Goal: Information Seeking & Learning: Learn about a topic

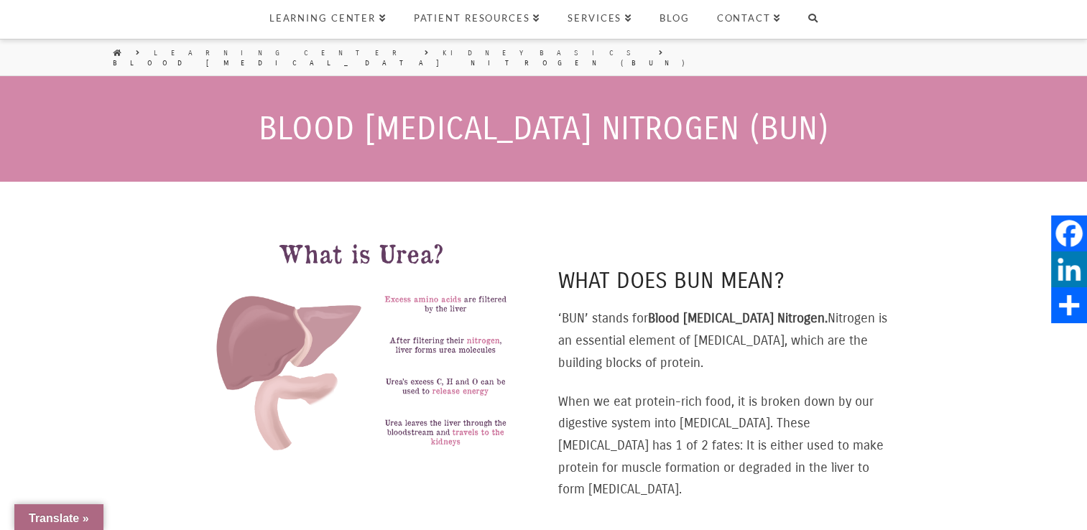
select select "Widget ng Pagsasalin ng Wika"
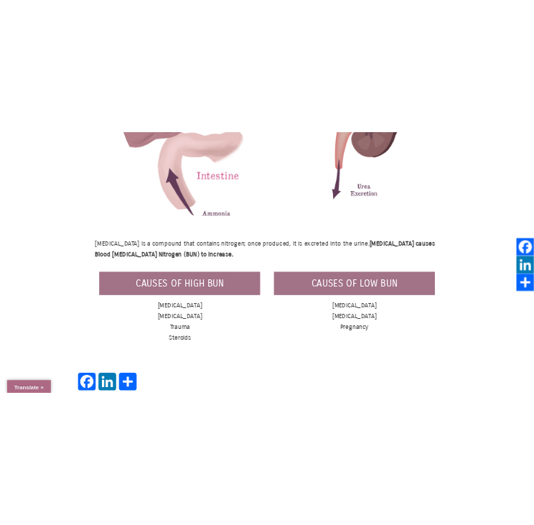
scroll to position [1005, 0]
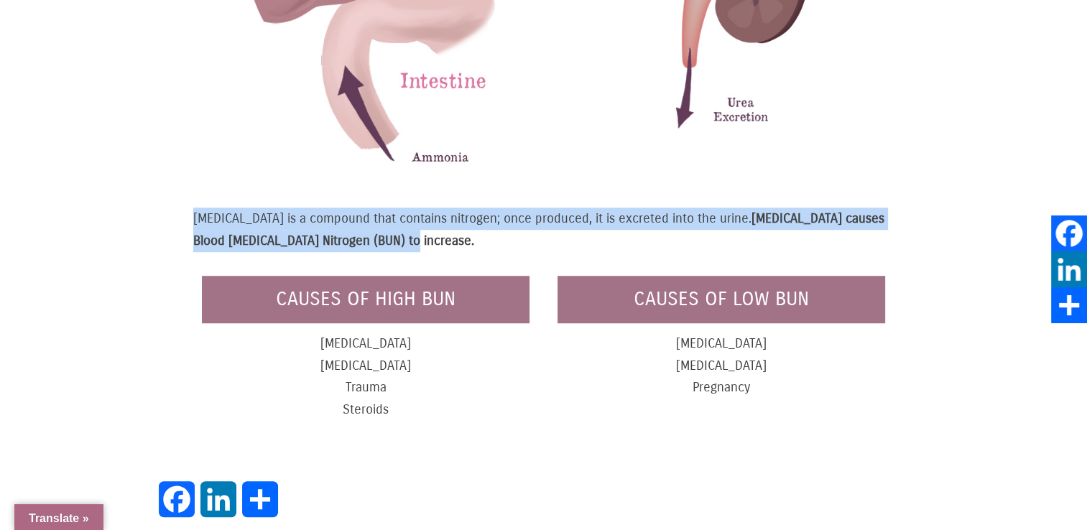
drag, startPoint x: 191, startPoint y: 180, endPoint x: 355, endPoint y: 214, distance: 168.0
drag, startPoint x: 355, startPoint y: 214, endPoint x: 329, endPoint y: 203, distance: 28.7
copy p "Urea is a compound that contains nitrogen; once produced, it is excreted into t…"
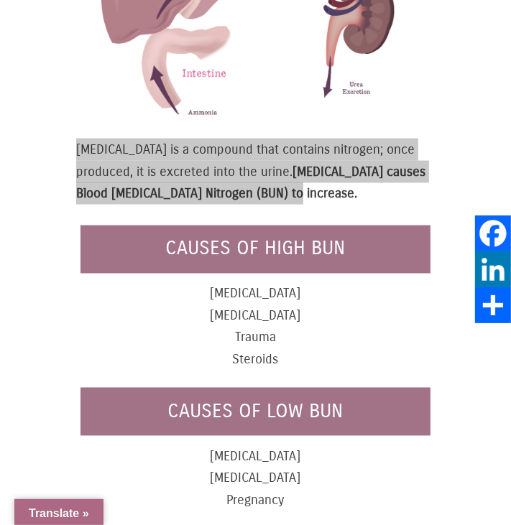
scroll to position [1082, 0]
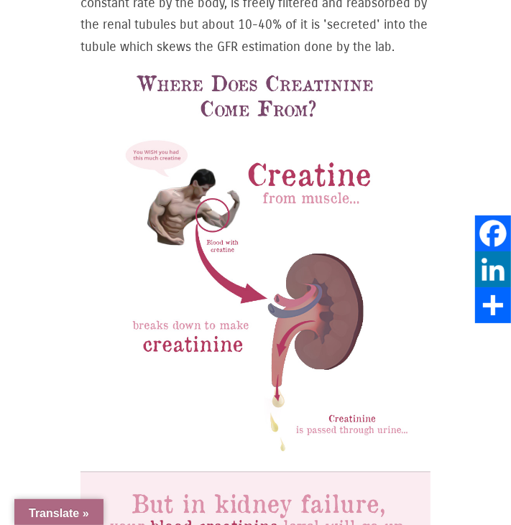
scroll to position [359, 0]
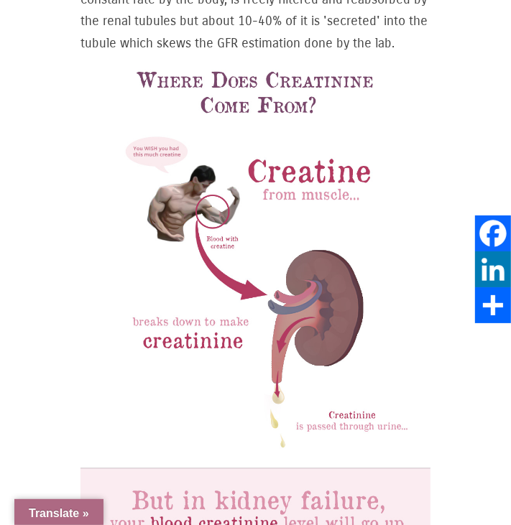
click at [381, 363] on img at bounding box center [255, 363] width 350 height 616
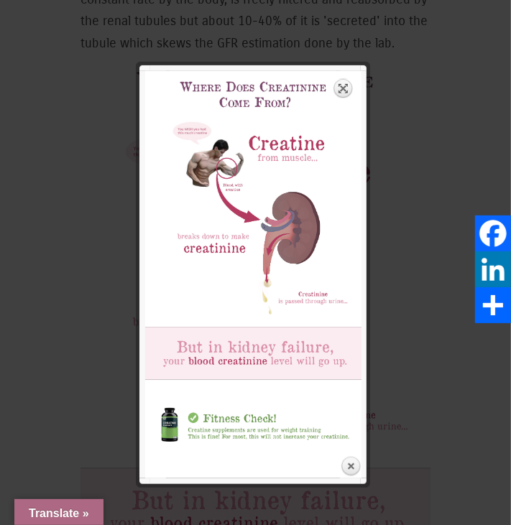
click at [343, 93] on link "Expand" at bounding box center [343, 88] width 20 height 20
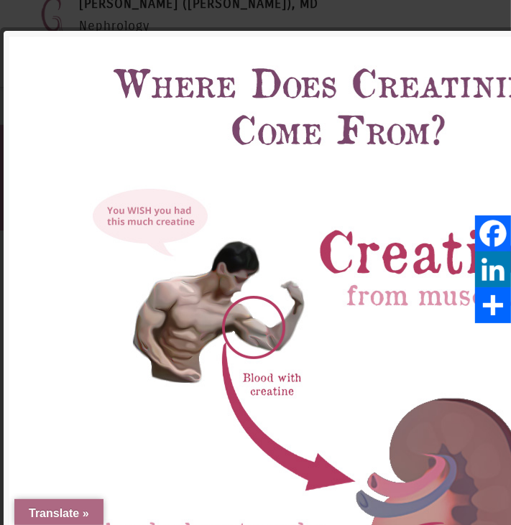
scroll to position [1867, 0]
drag, startPoint x: 319, startPoint y: 151, endPoint x: 318, endPoint y: 115, distance: 35.9
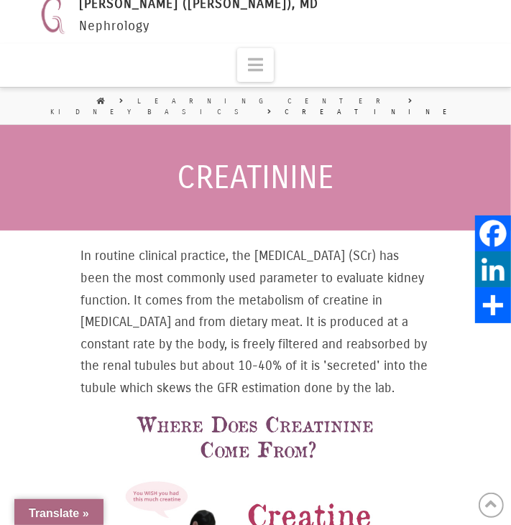
scroll to position [0, 0]
